Goal: Transaction & Acquisition: Purchase product/service

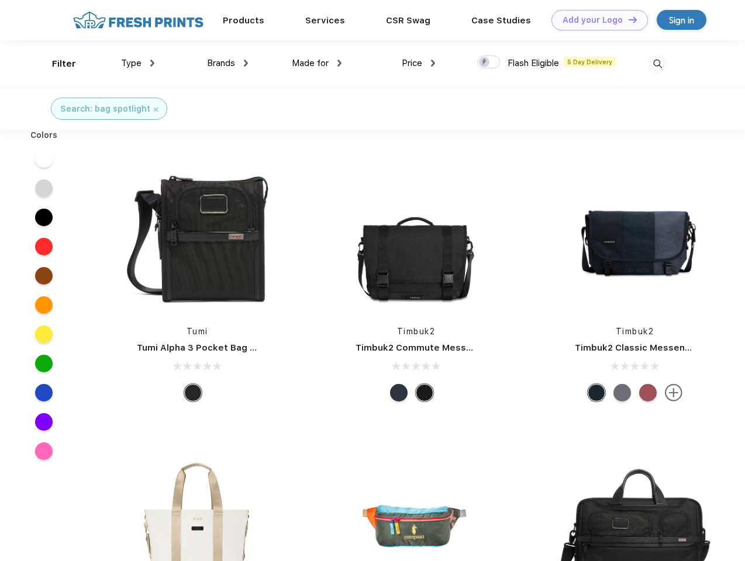
scroll to position [1, 0]
click at [595, 20] on link "Add your Logo Design Tool" at bounding box center [599, 20] width 96 height 20
click at [0, 0] on div "Design Tool" at bounding box center [0, 0] width 0 height 0
click at [627, 19] on link "Add your Logo Design Tool" at bounding box center [599, 20] width 96 height 20
click at [56, 64] on div "Filter" at bounding box center [64, 63] width 24 height 13
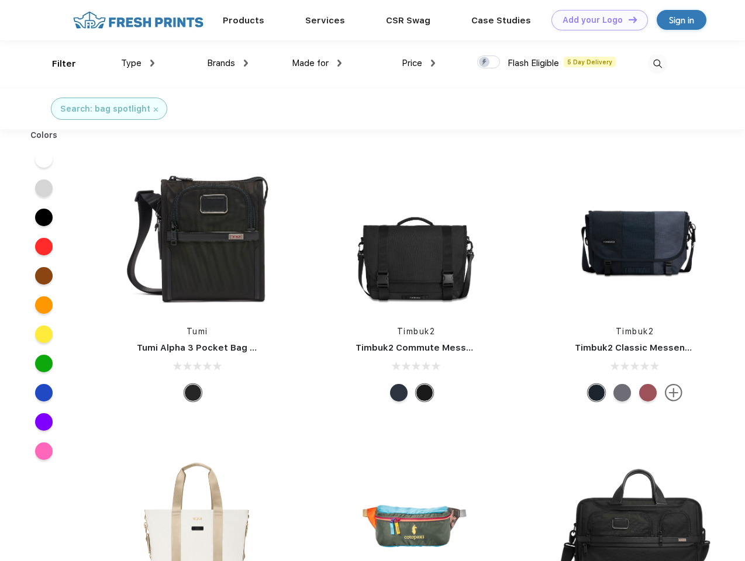
click at [138, 63] on span "Type" at bounding box center [131, 63] width 20 height 11
click at [227, 63] on span "Brands" at bounding box center [221, 63] width 28 height 11
click at [317, 63] on span "Made for" at bounding box center [310, 63] width 37 height 11
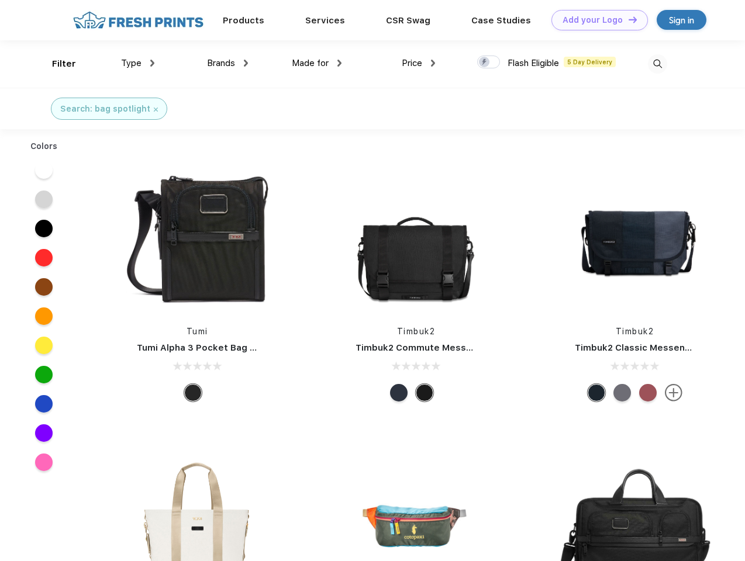
click at [418, 63] on span "Price" at bounding box center [412, 63] width 20 height 11
click at [489, 63] on div at bounding box center [488, 62] width 23 height 13
click at [485, 63] on input "checkbox" at bounding box center [481, 59] width 8 height 8
click at [657, 64] on img at bounding box center [657, 63] width 19 height 19
